Goal: Information Seeking & Learning: Compare options

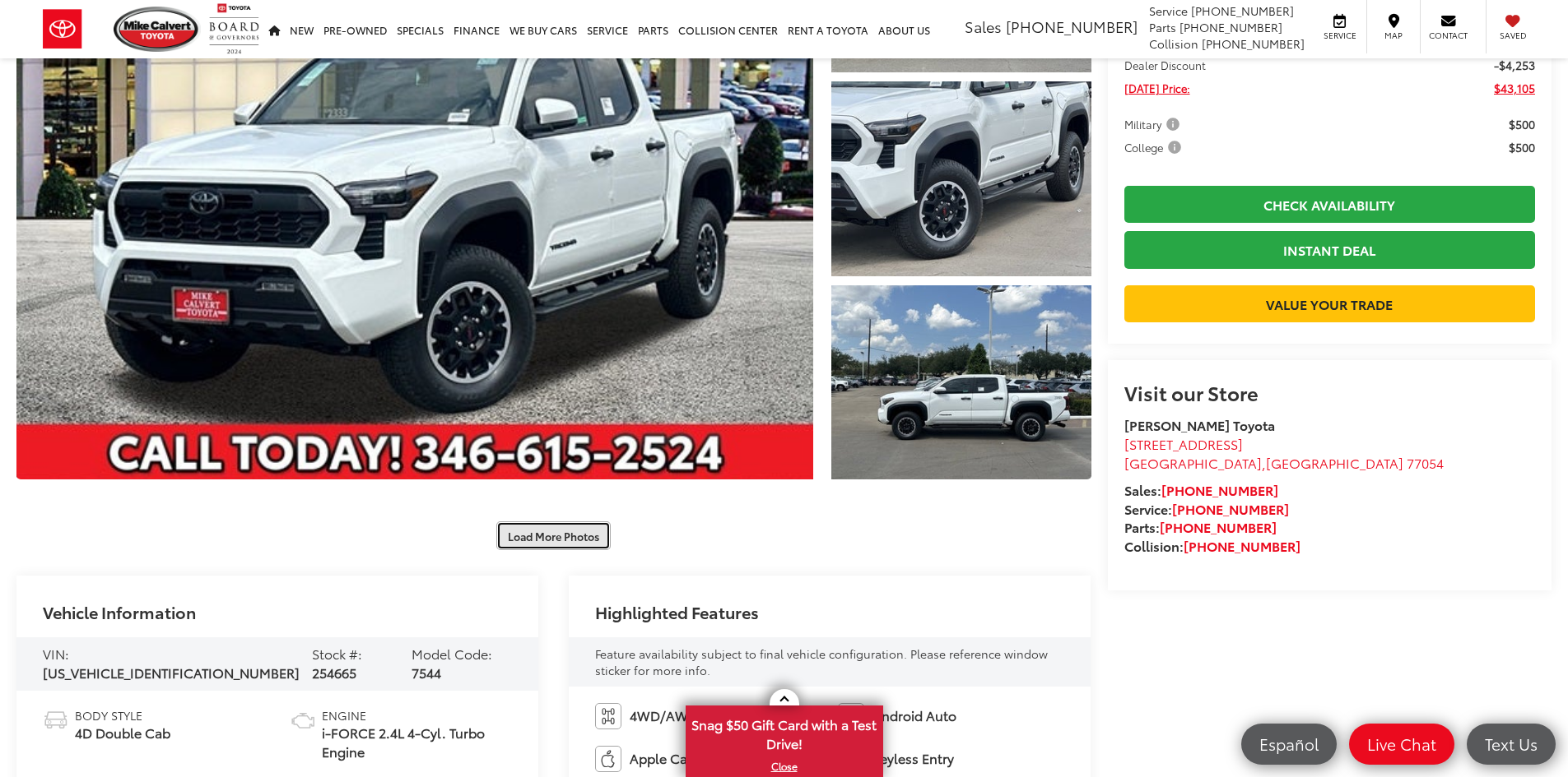
click at [553, 550] on button "Load More Photos" at bounding box center [552, 536] width 114 height 29
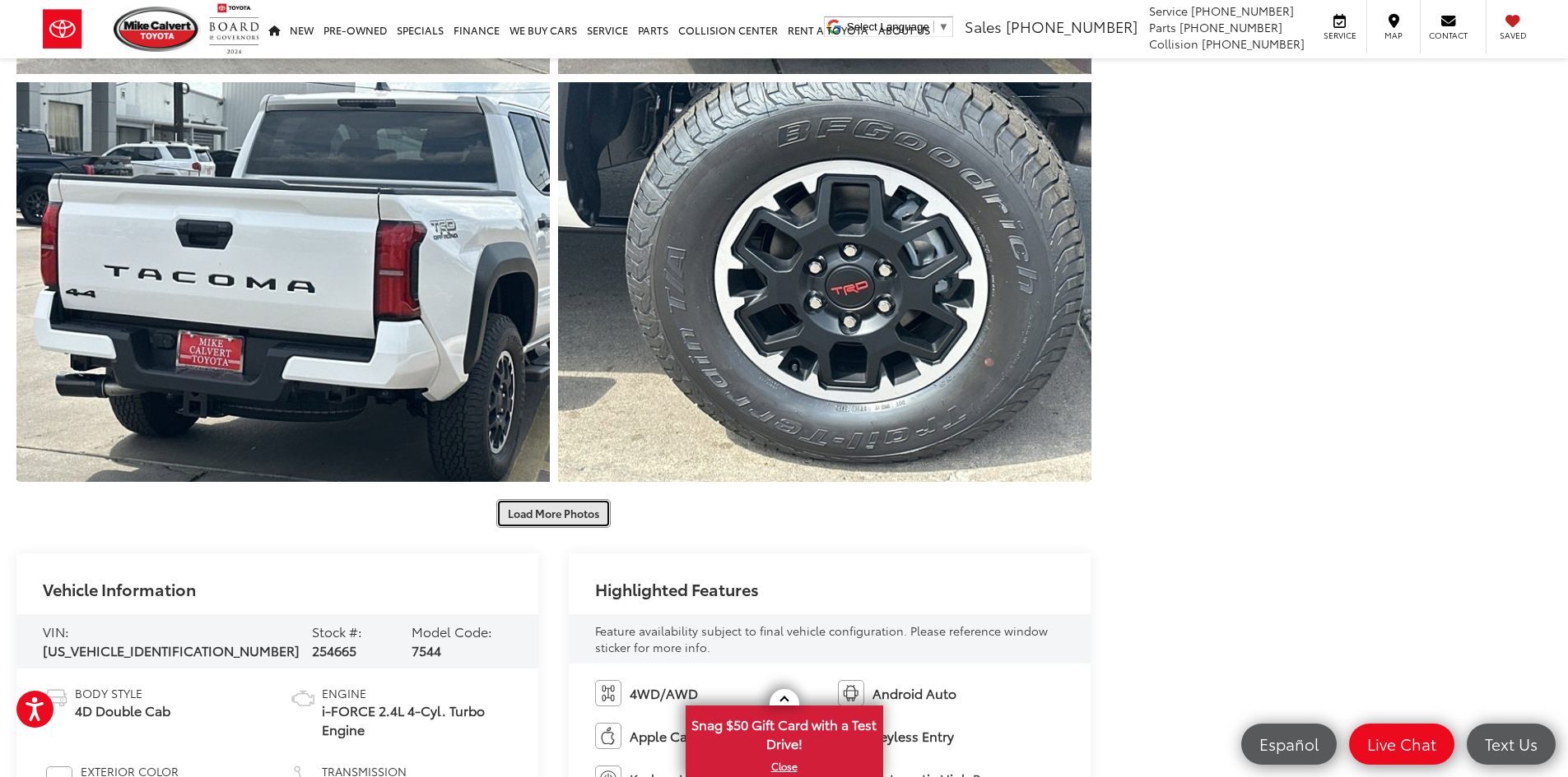
scroll to position [1316, 0]
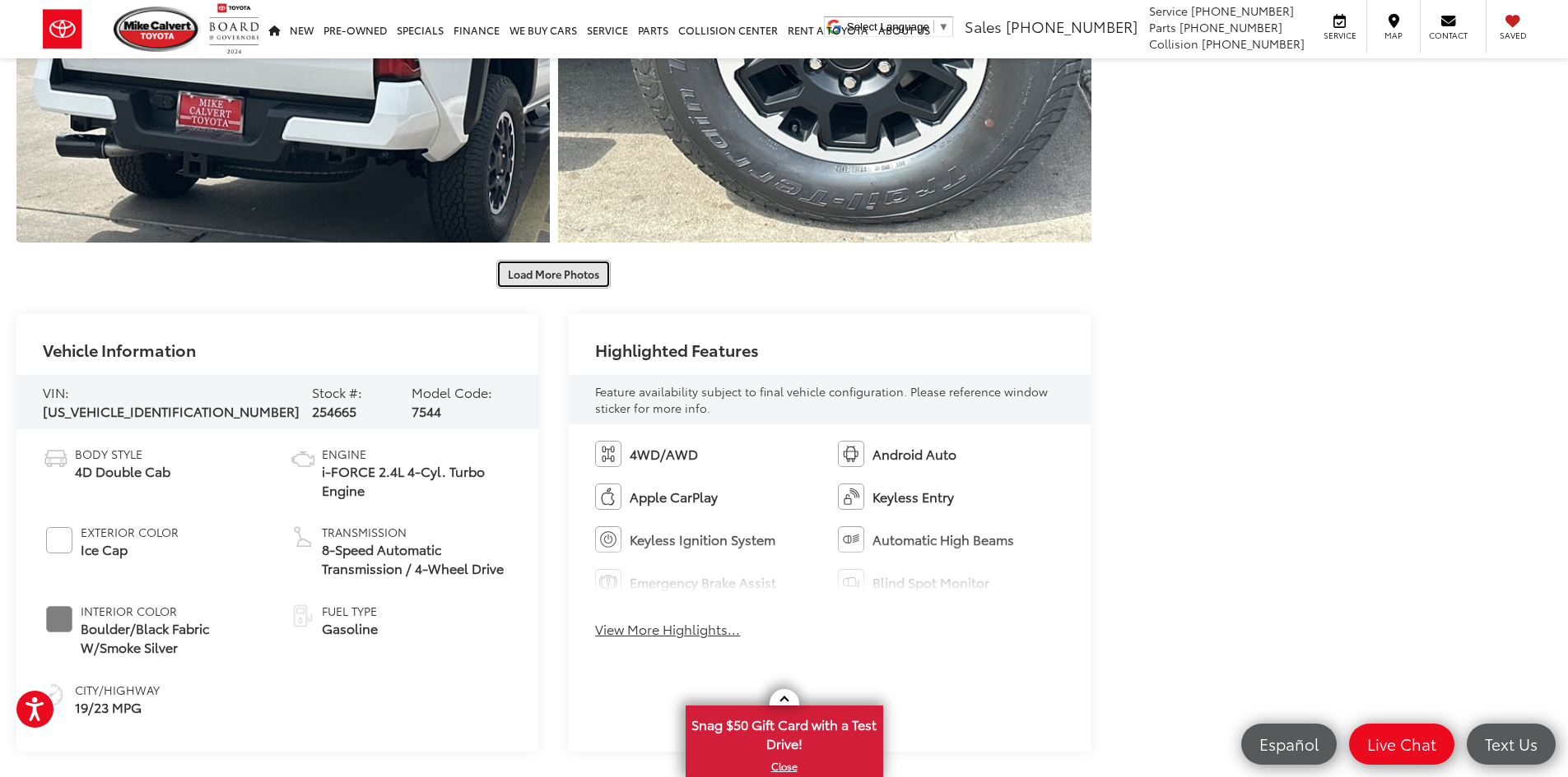
click at [583, 282] on button "Load More Photos" at bounding box center [552, 275] width 114 height 29
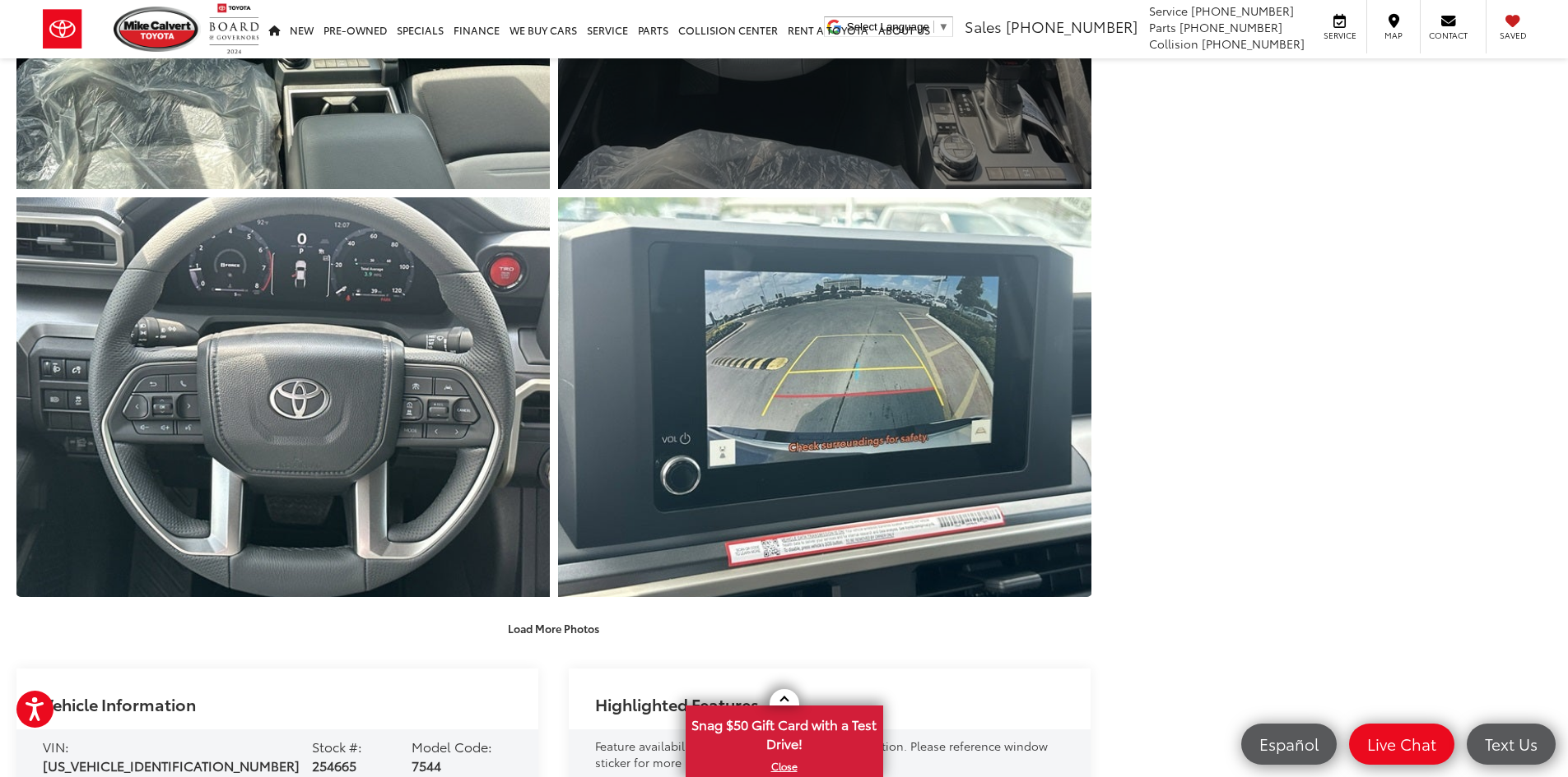
scroll to position [1802, 0]
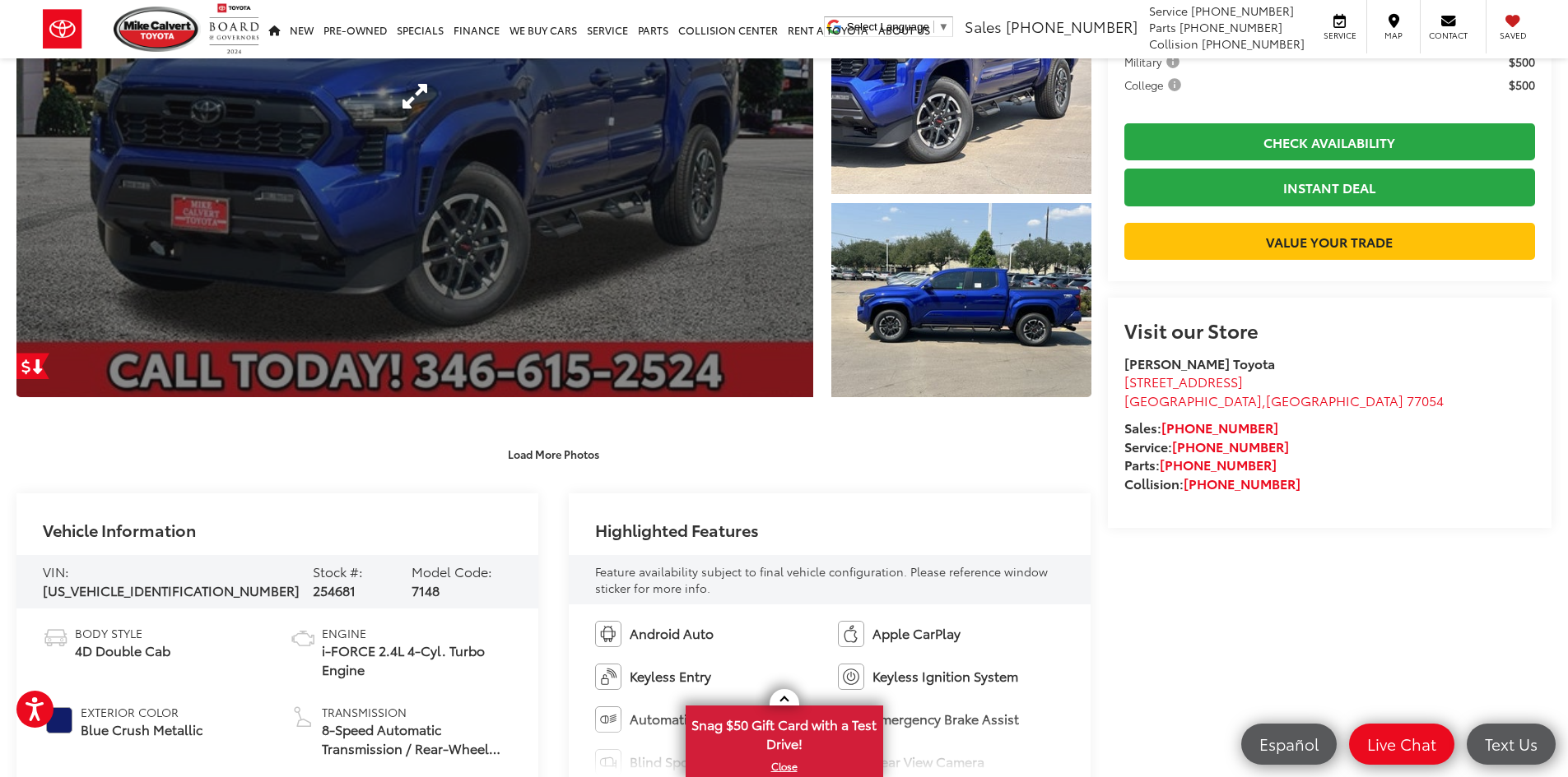
scroll to position [164, 0]
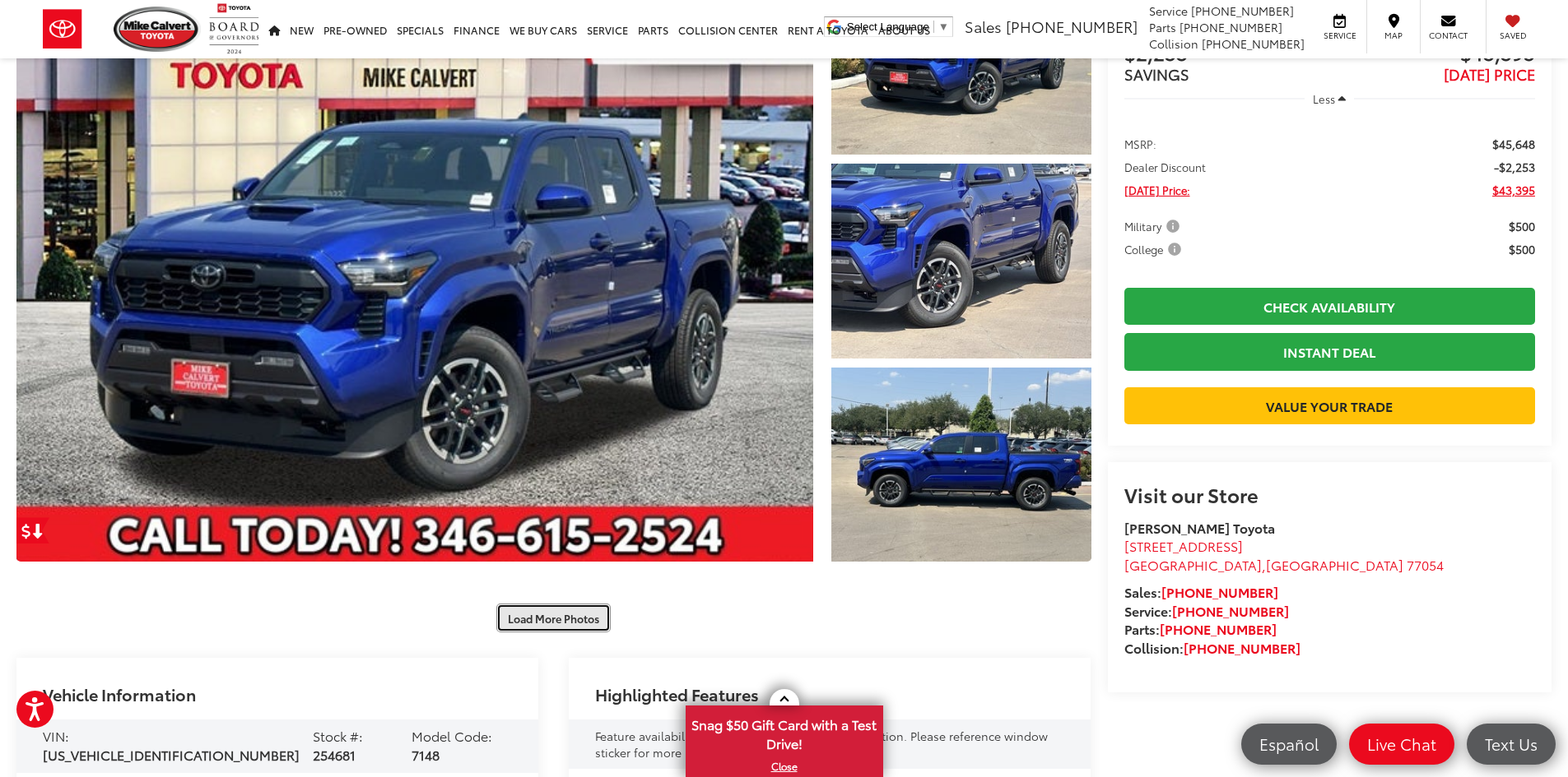
drag, startPoint x: 540, startPoint y: 620, endPoint x: 545, endPoint y: 610, distance: 11.2
click at [540, 620] on button "Load More Photos" at bounding box center [552, 619] width 114 height 29
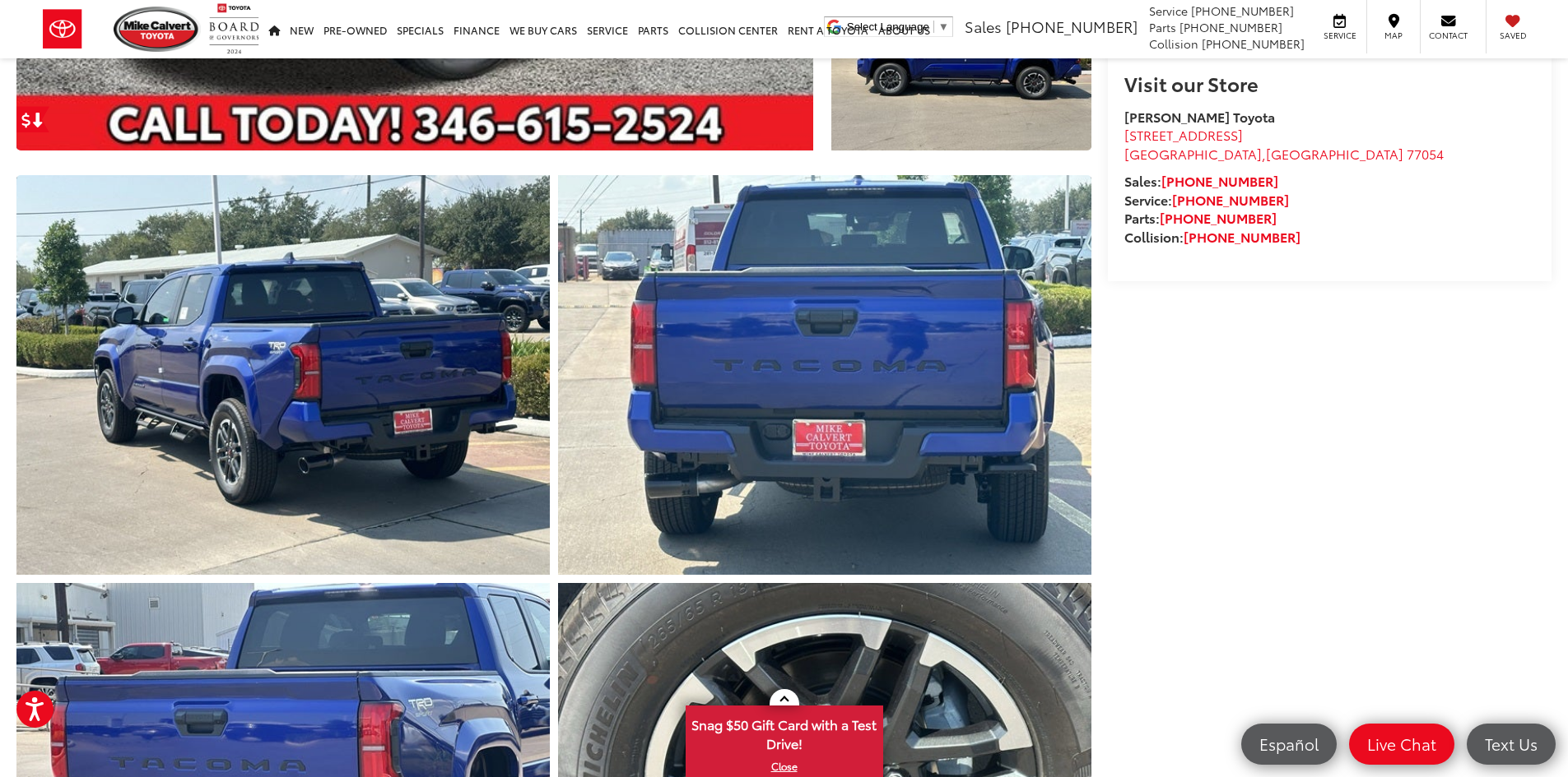
scroll to position [905, 0]
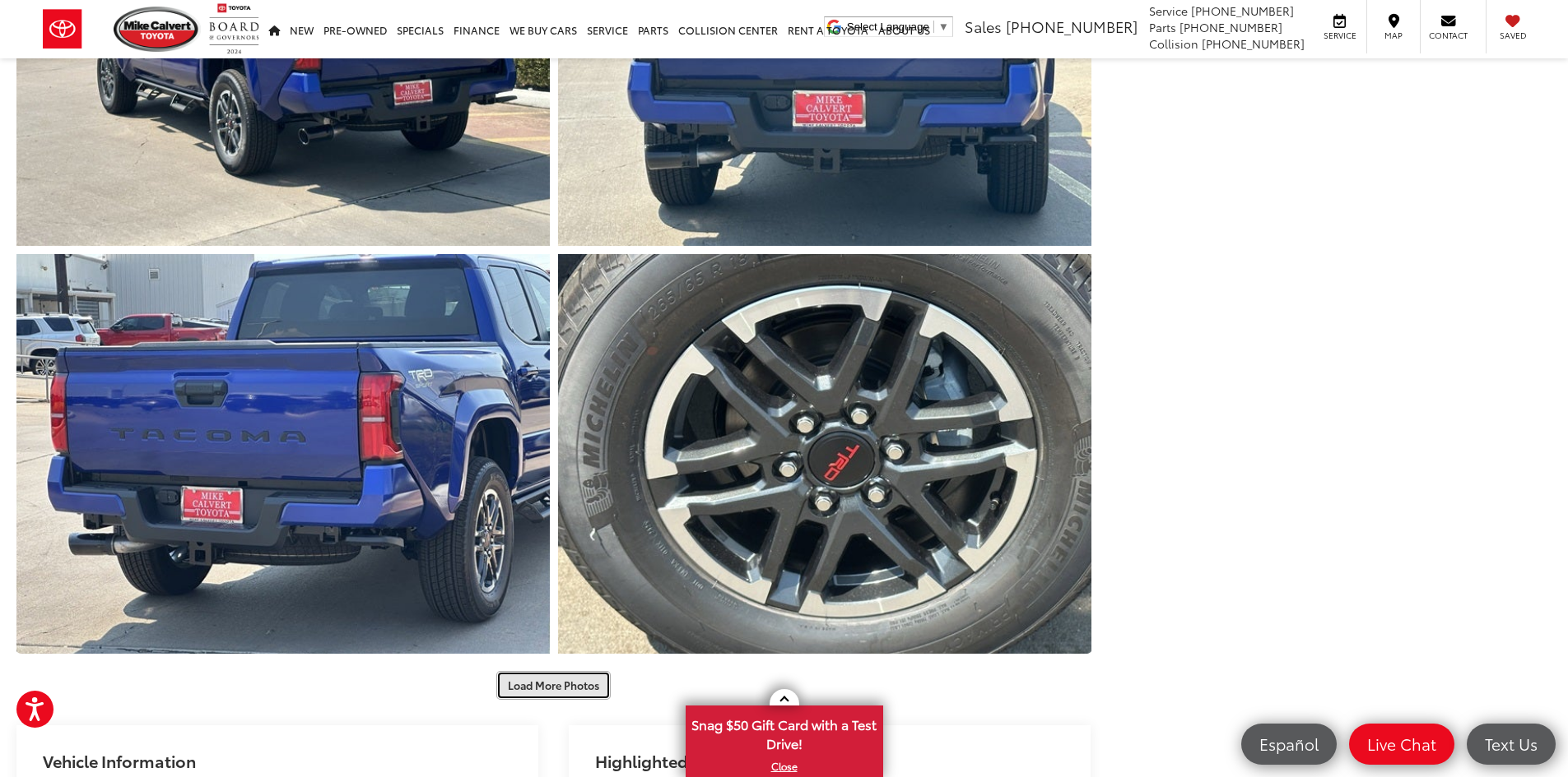
click at [571, 674] on button "Load More Photos" at bounding box center [552, 686] width 114 height 29
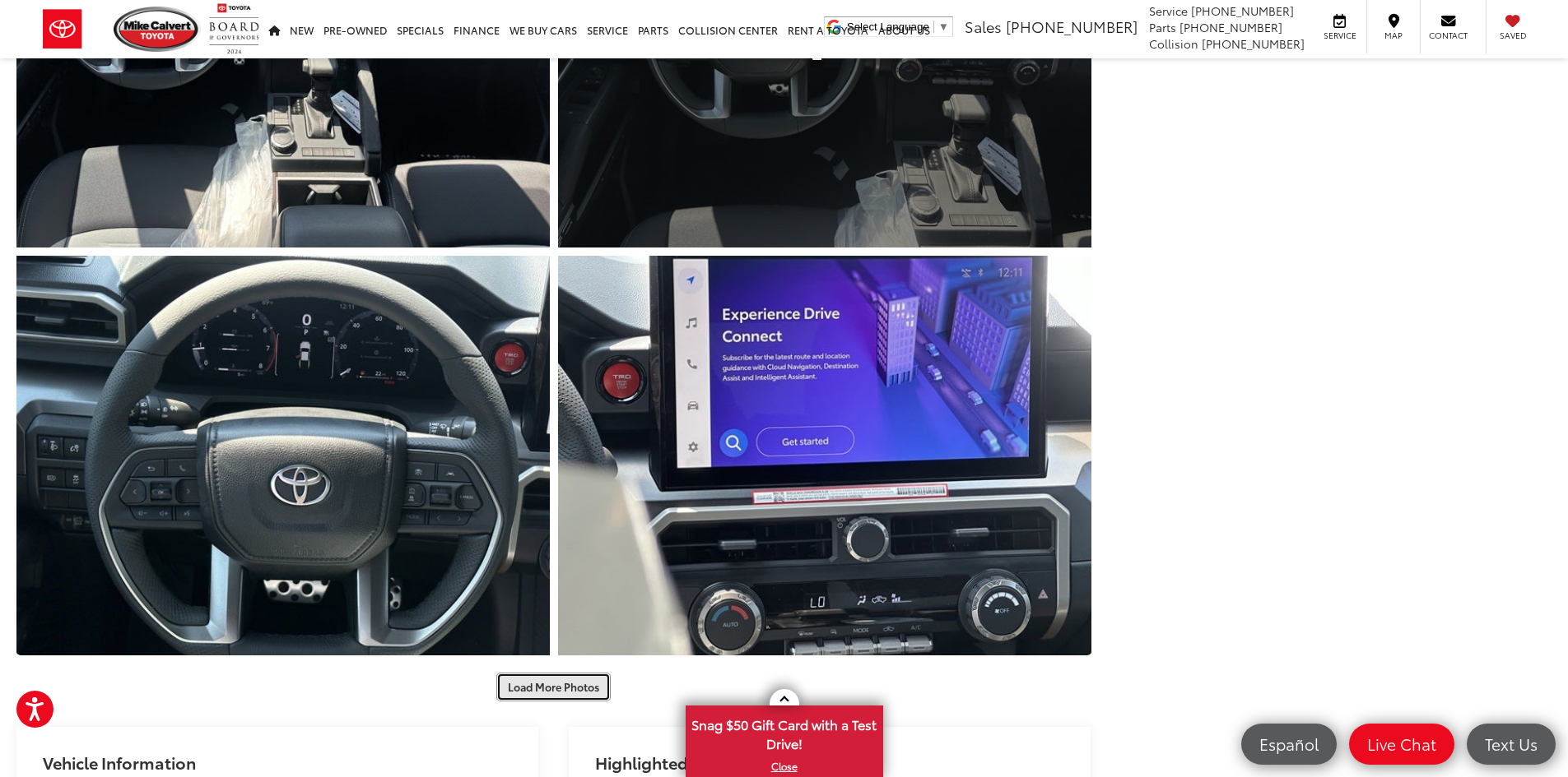
scroll to position [2130, 0]
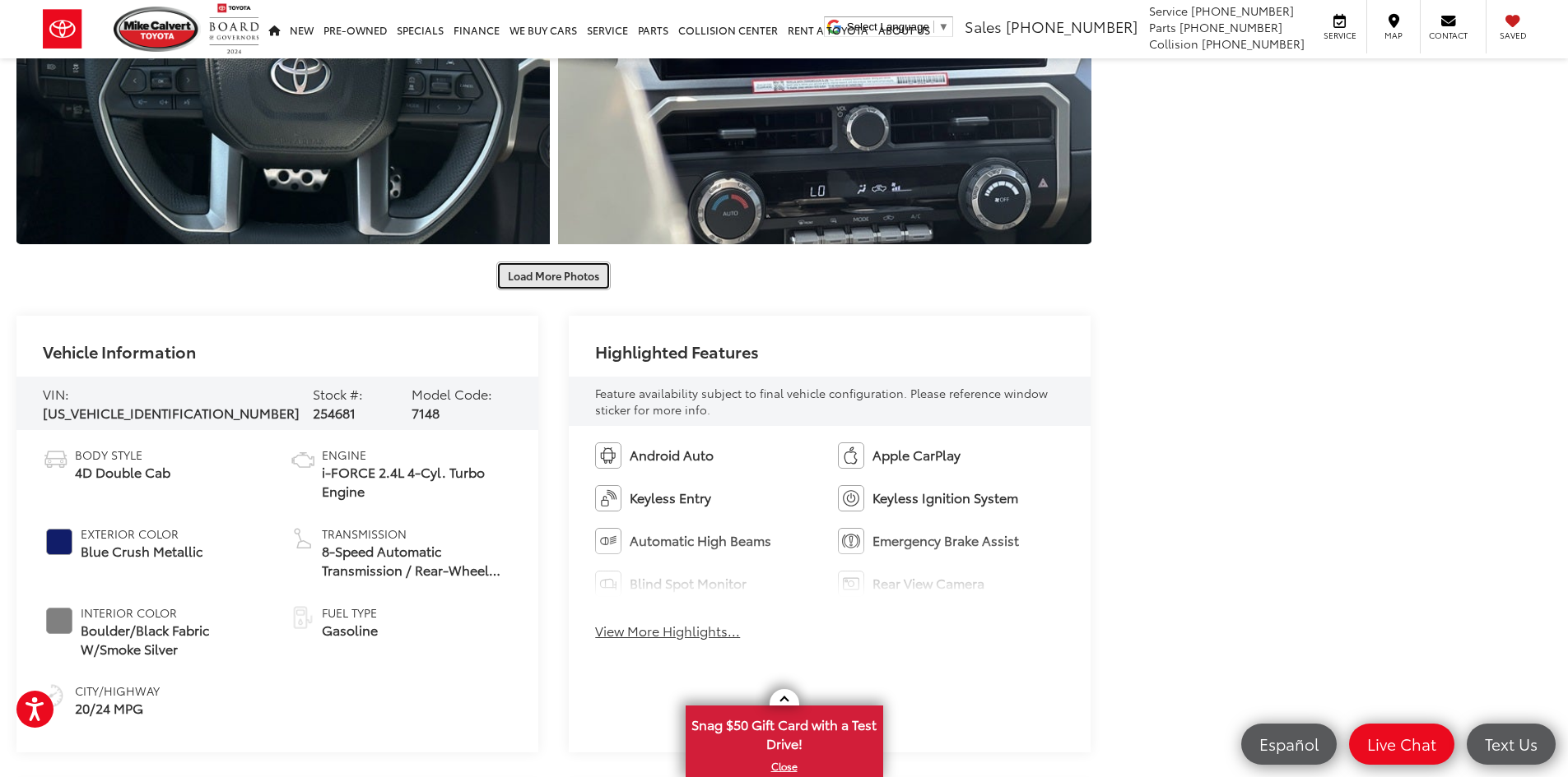
click at [586, 282] on button "Load More Photos" at bounding box center [552, 276] width 114 height 29
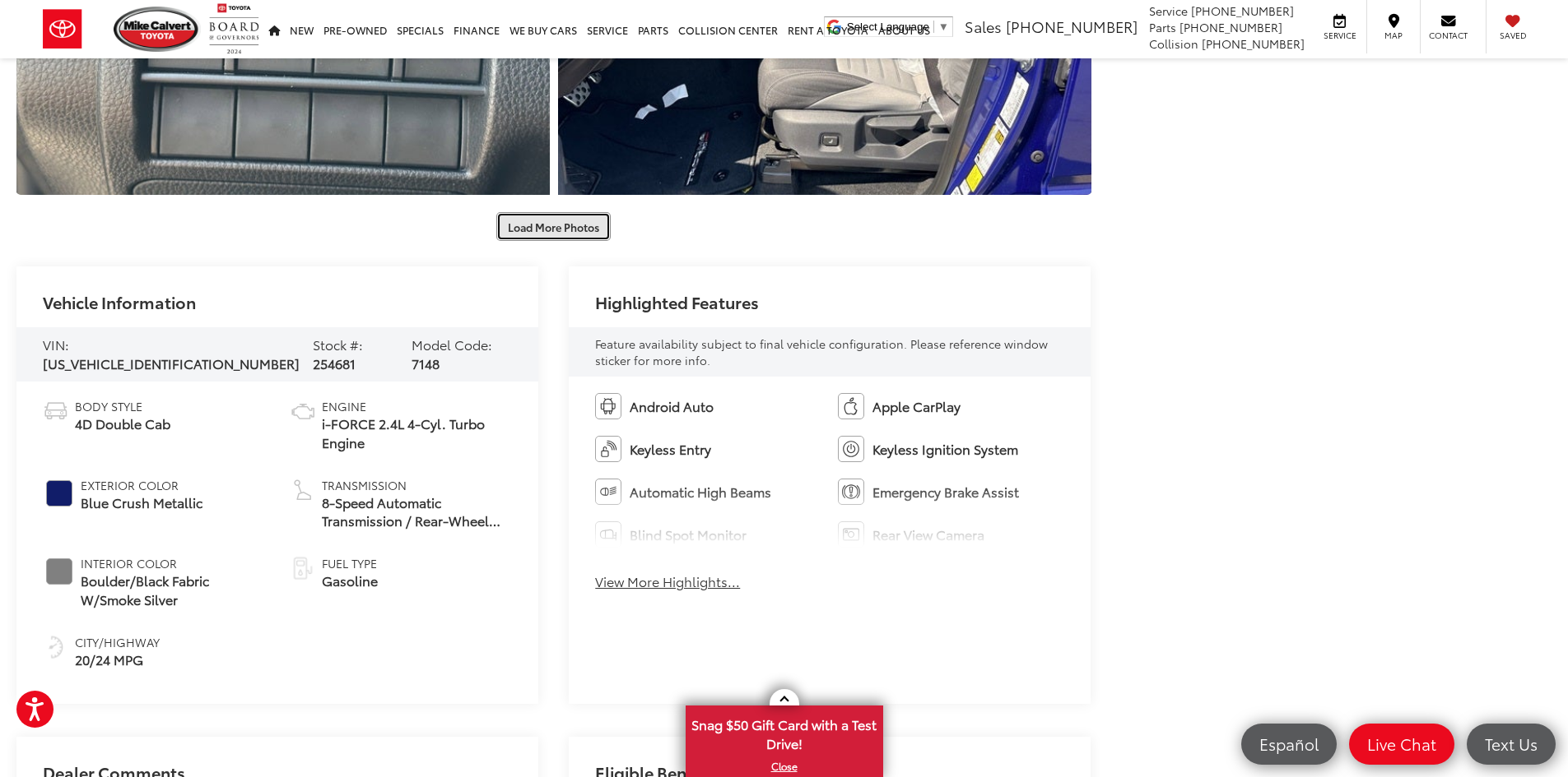
scroll to position [3200, 0]
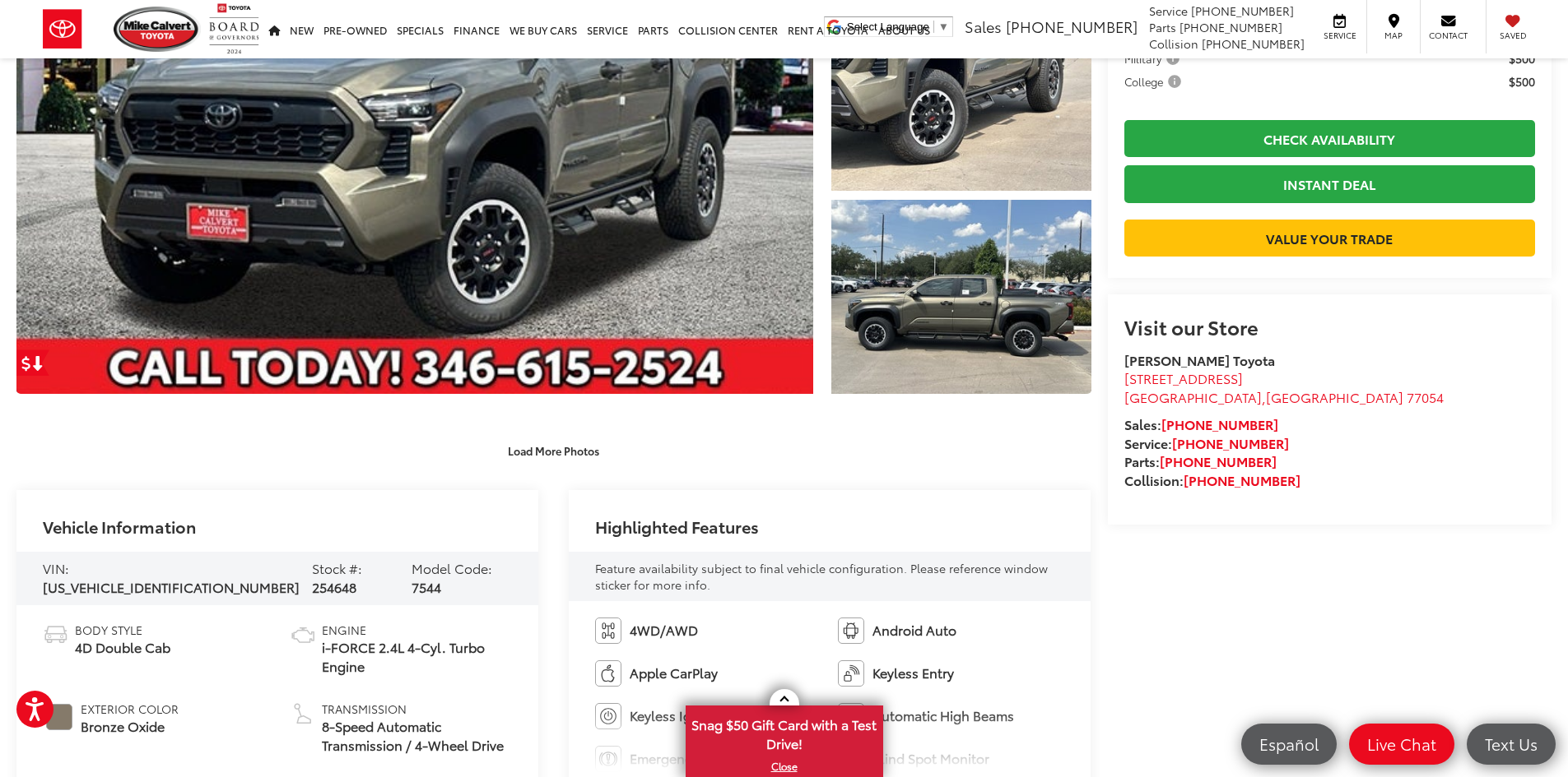
scroll to position [329, 0]
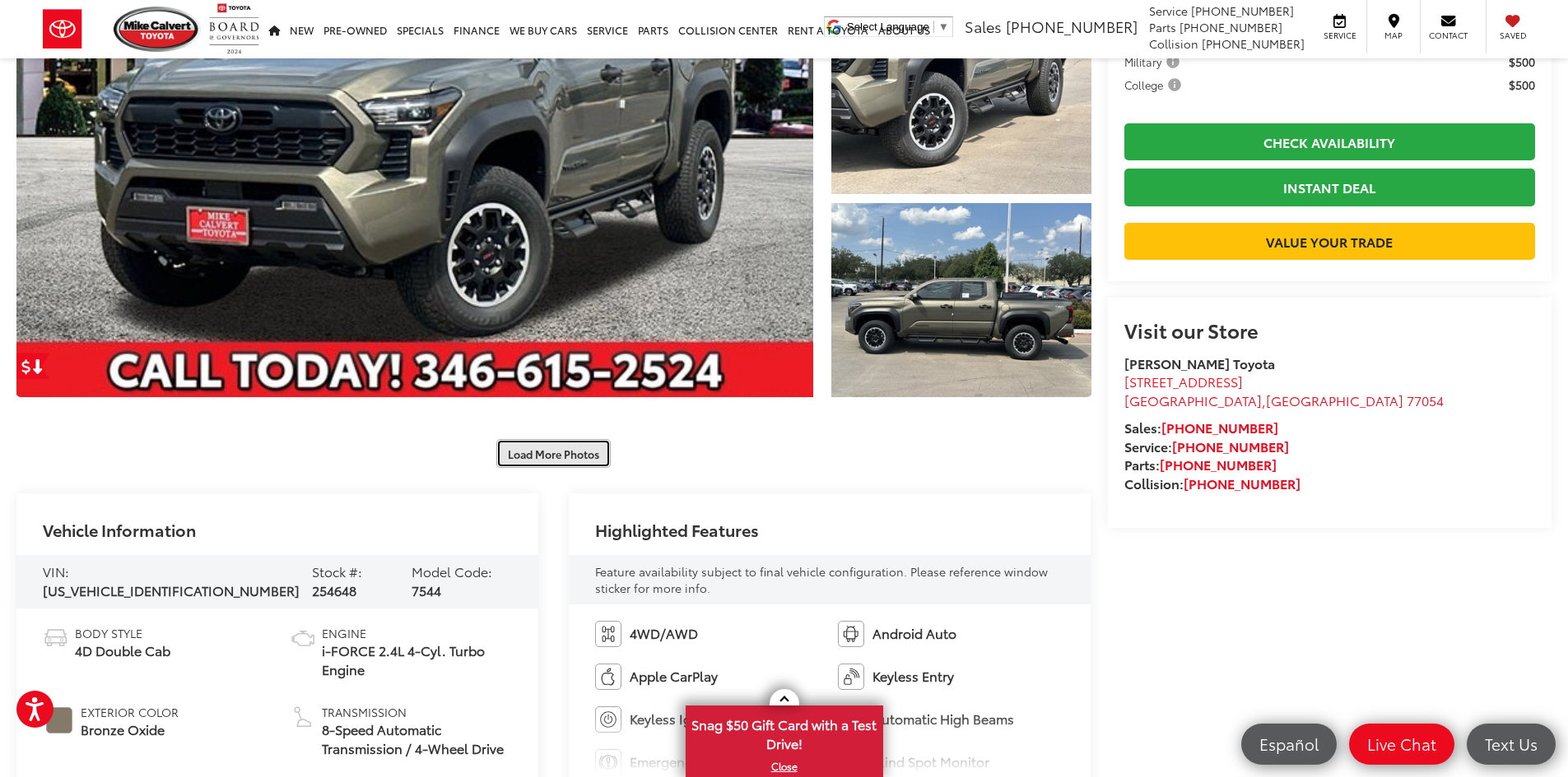
click at [523, 459] on button "Load More Photos" at bounding box center [552, 453] width 114 height 29
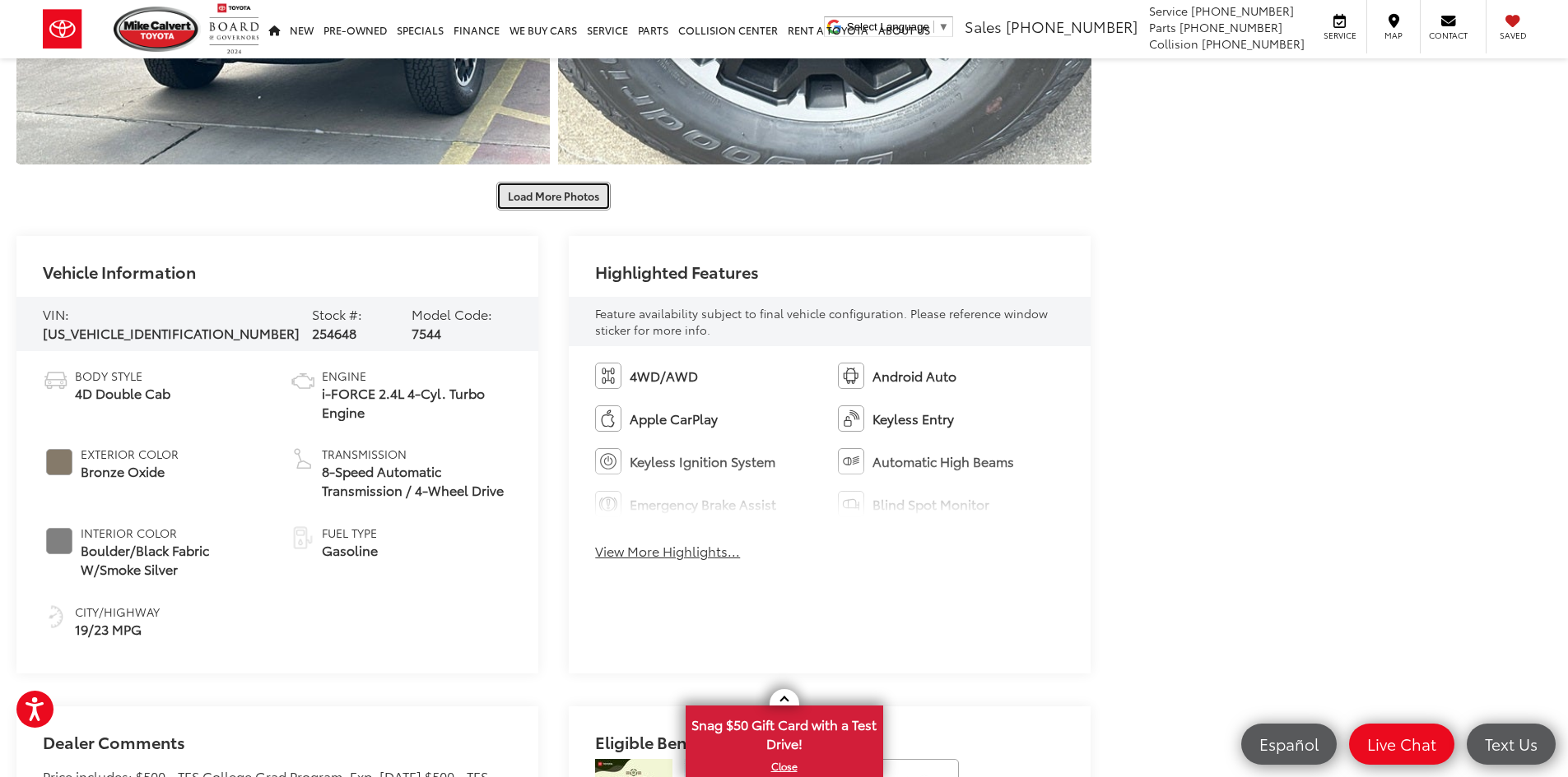
scroll to position [1398, 0]
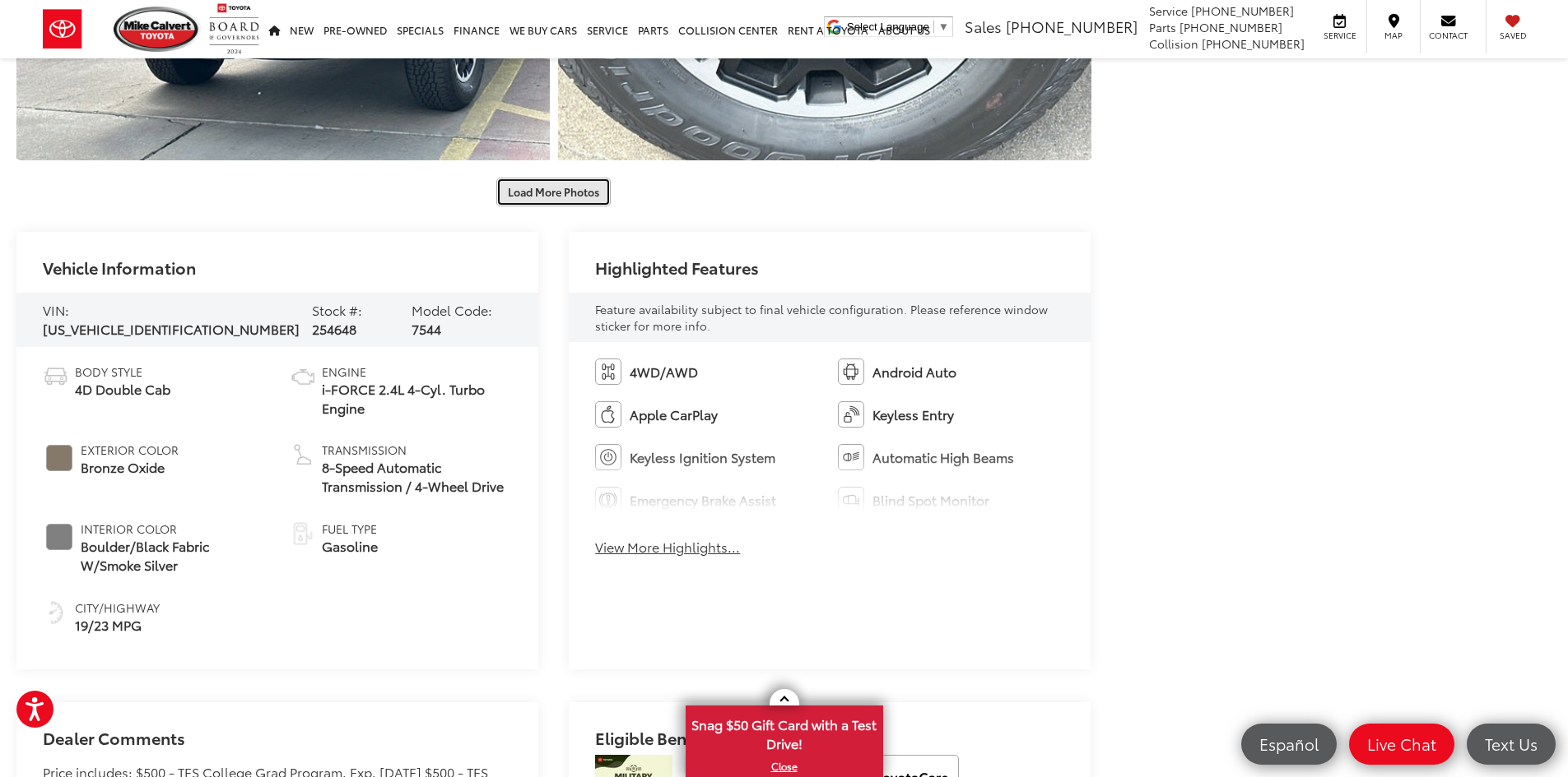
click at [580, 195] on button "Load More Photos" at bounding box center [552, 192] width 114 height 29
